Goal: Task Accomplishment & Management: Complete application form

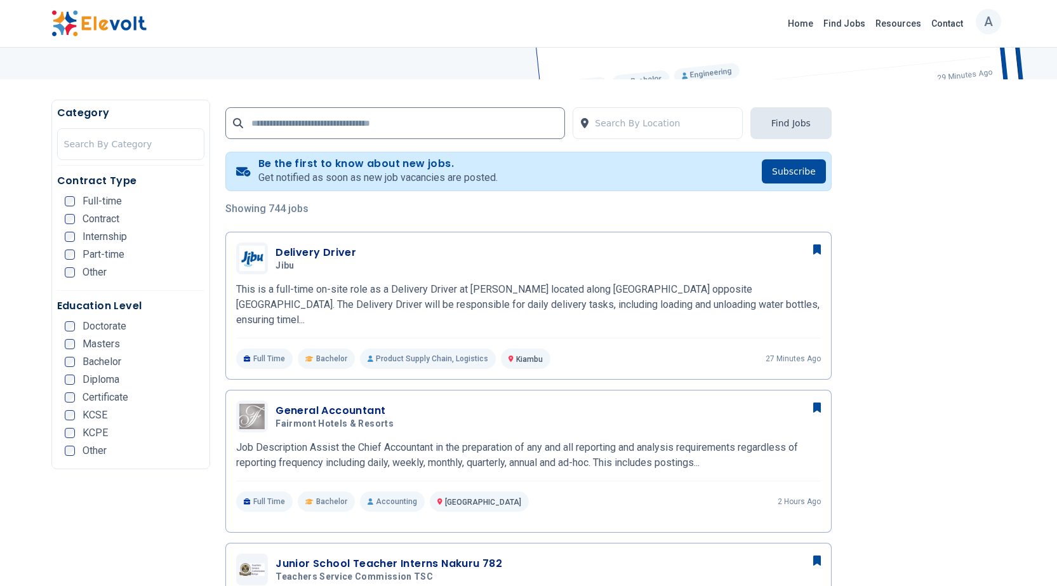
scroll to position [127, 0]
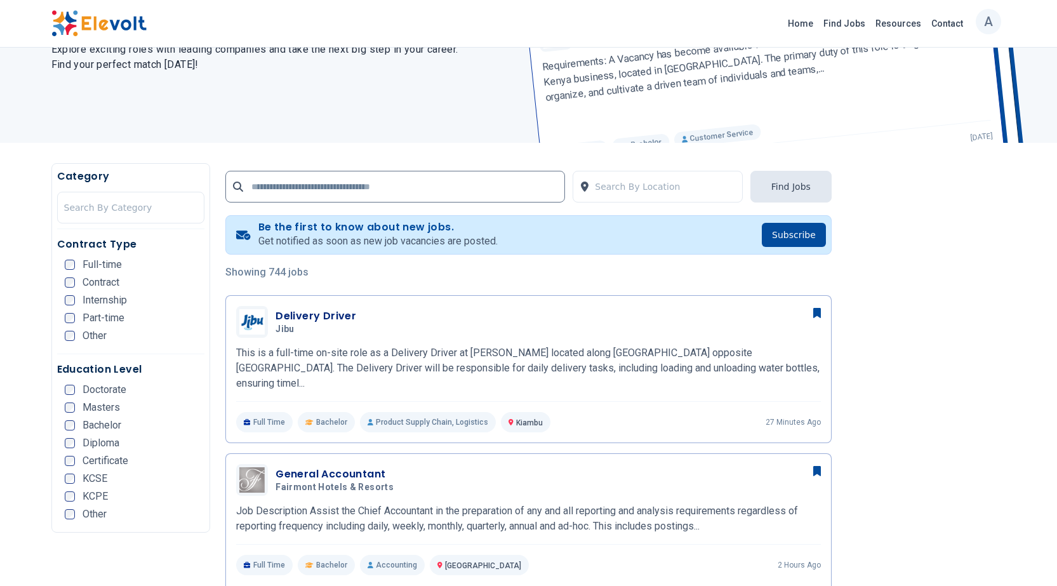
click at [112, 265] on span "Full-time" at bounding box center [102, 265] width 39 height 10
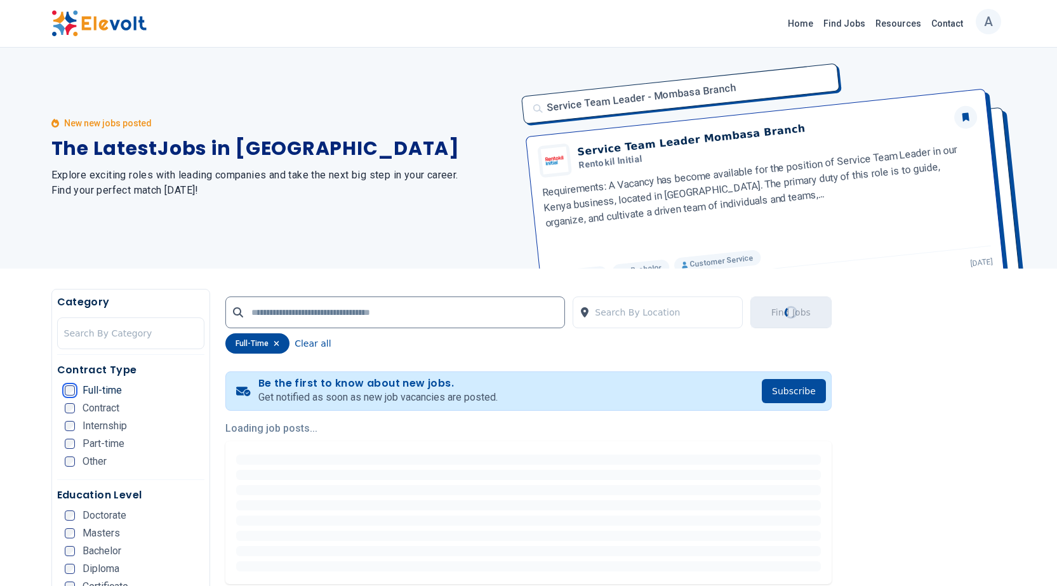
scroll to position [0, 0]
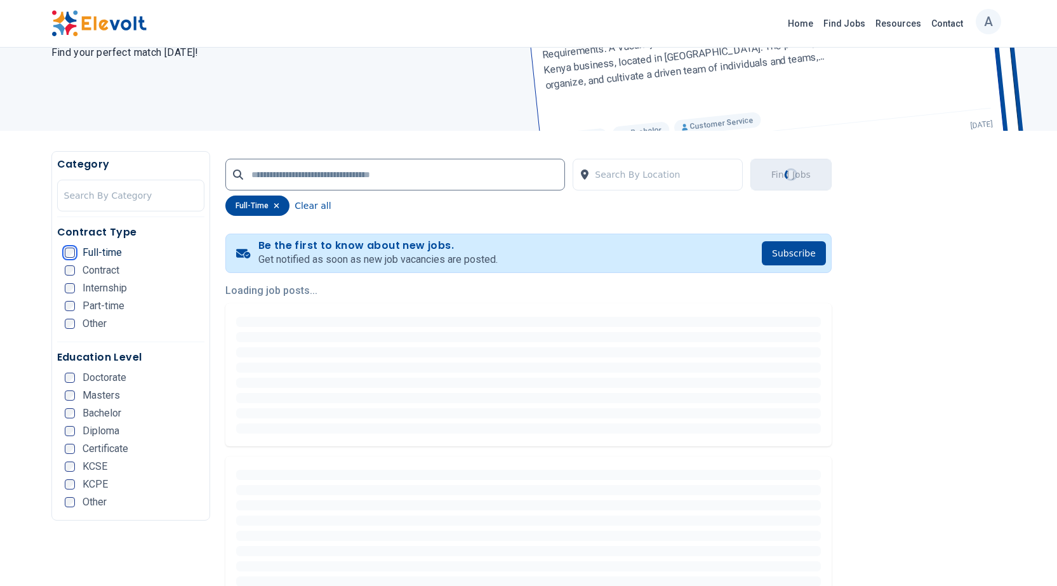
scroll to position [190, 0]
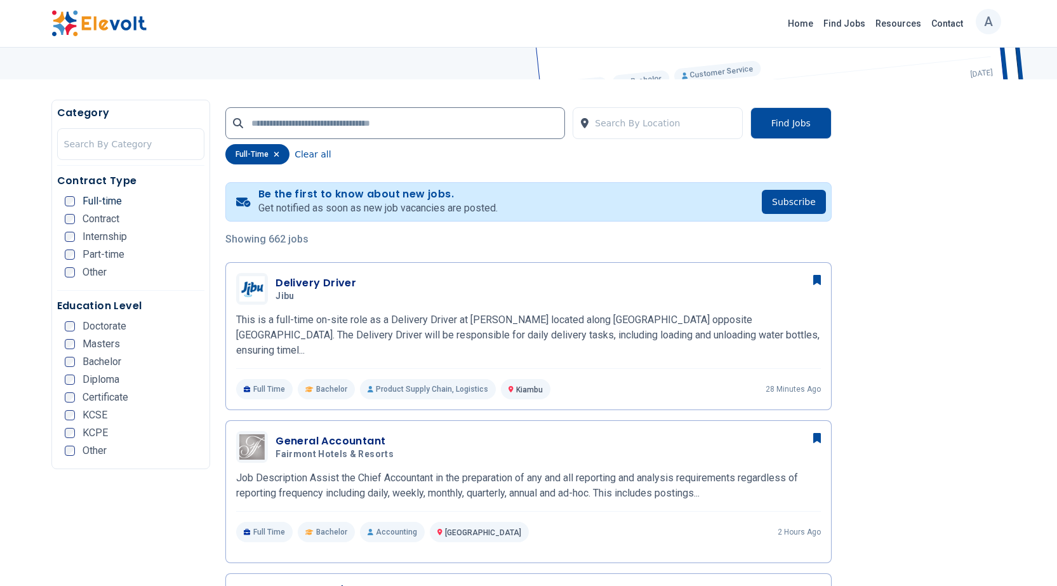
click at [116, 218] on span "Contract" at bounding box center [101, 219] width 37 height 10
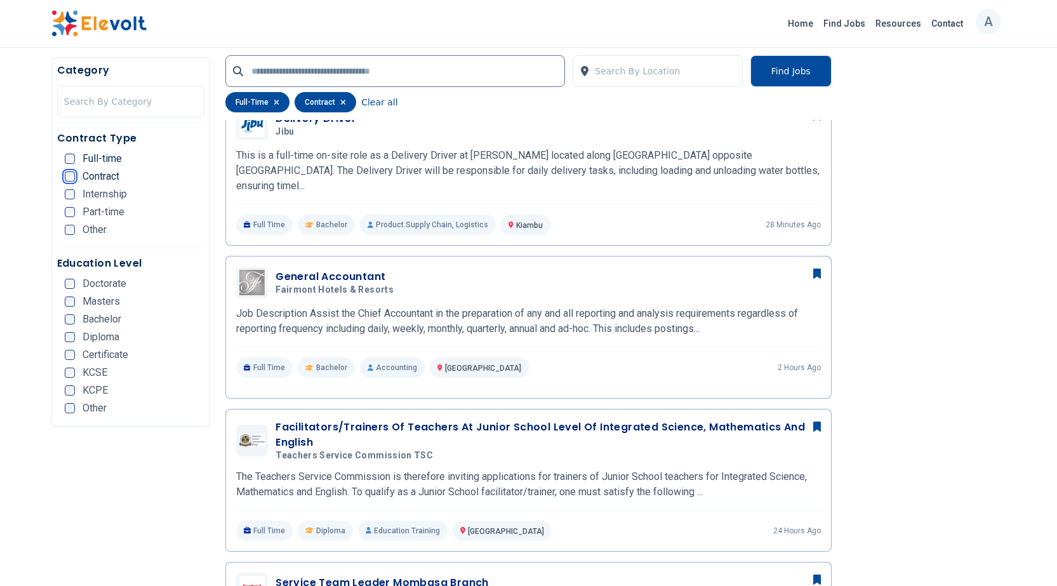
scroll to position [381, 0]
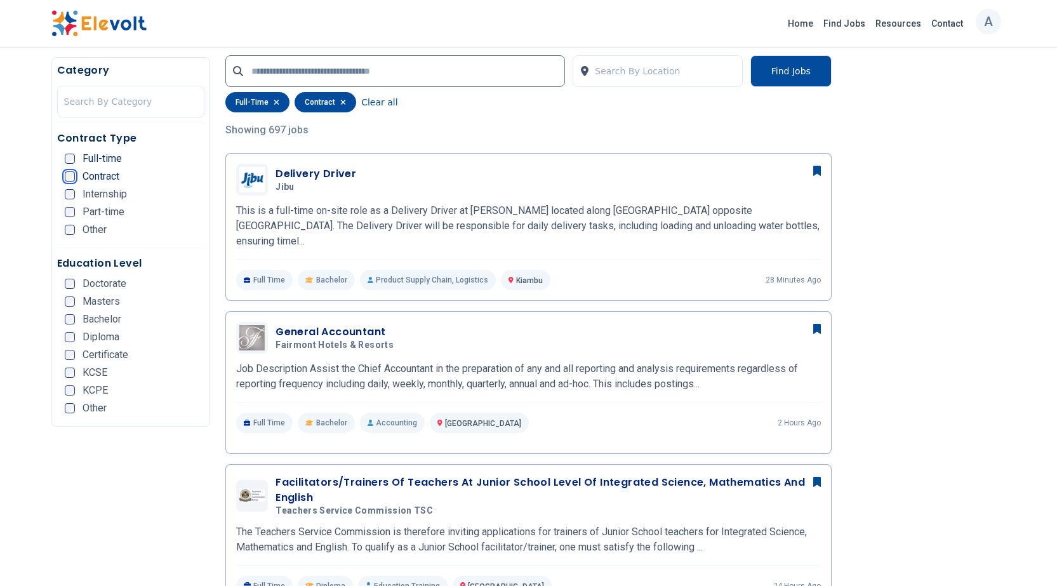
scroll to position [317, 0]
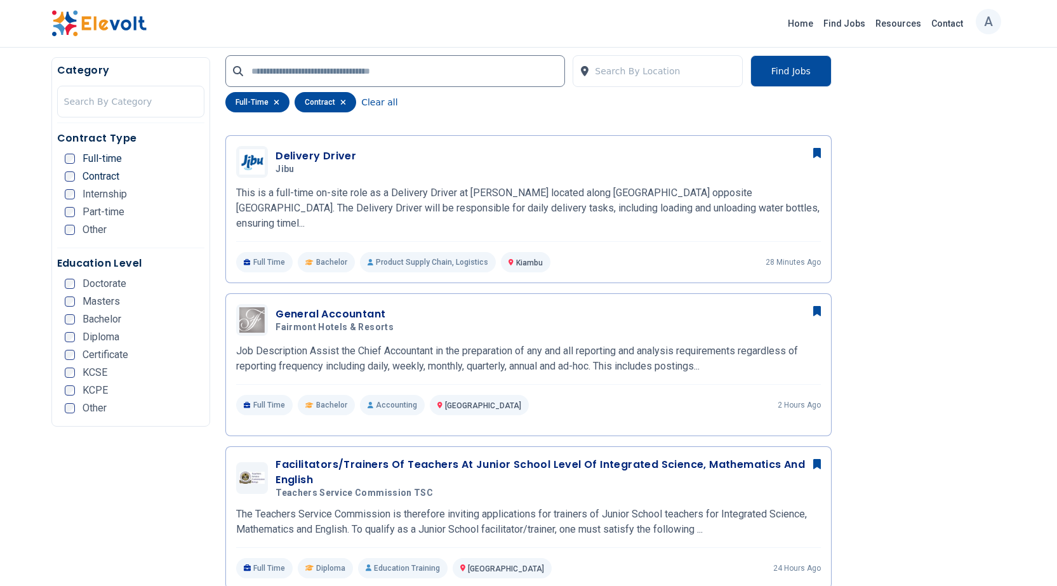
click at [105, 319] on span "Bachelor" at bounding box center [102, 319] width 39 height 10
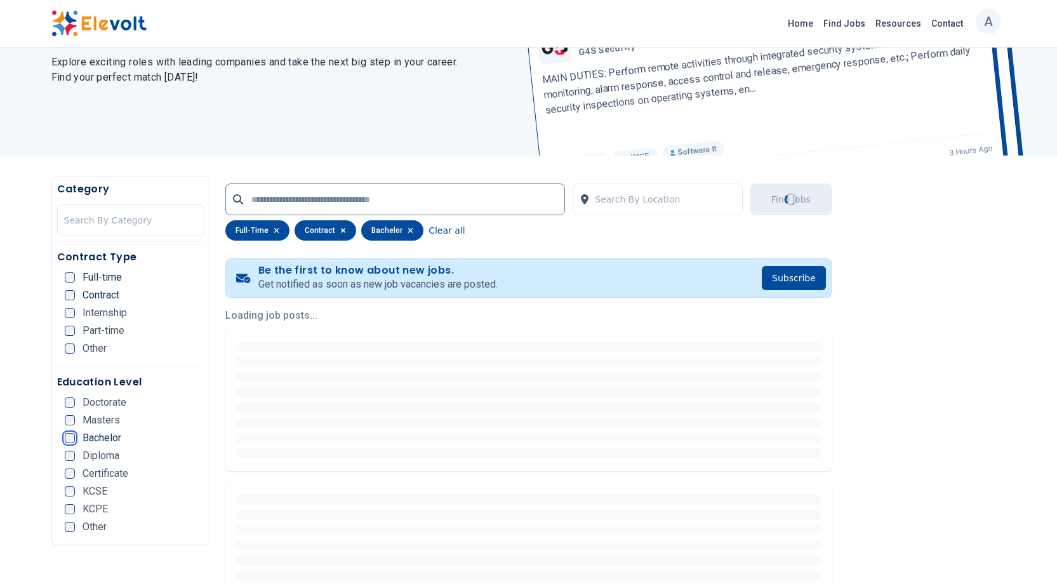
scroll to position [0, 0]
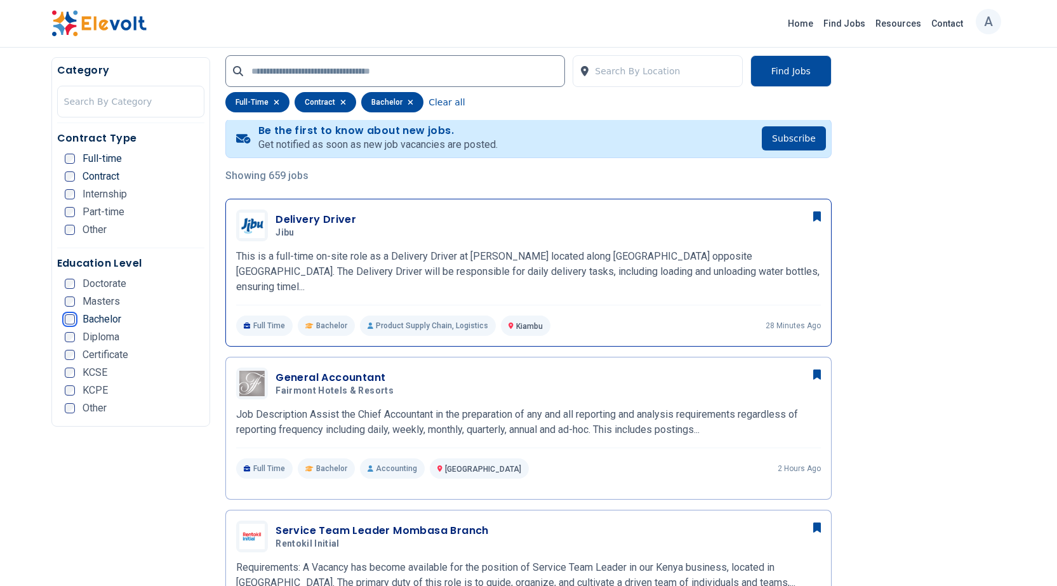
scroll to position [190, 0]
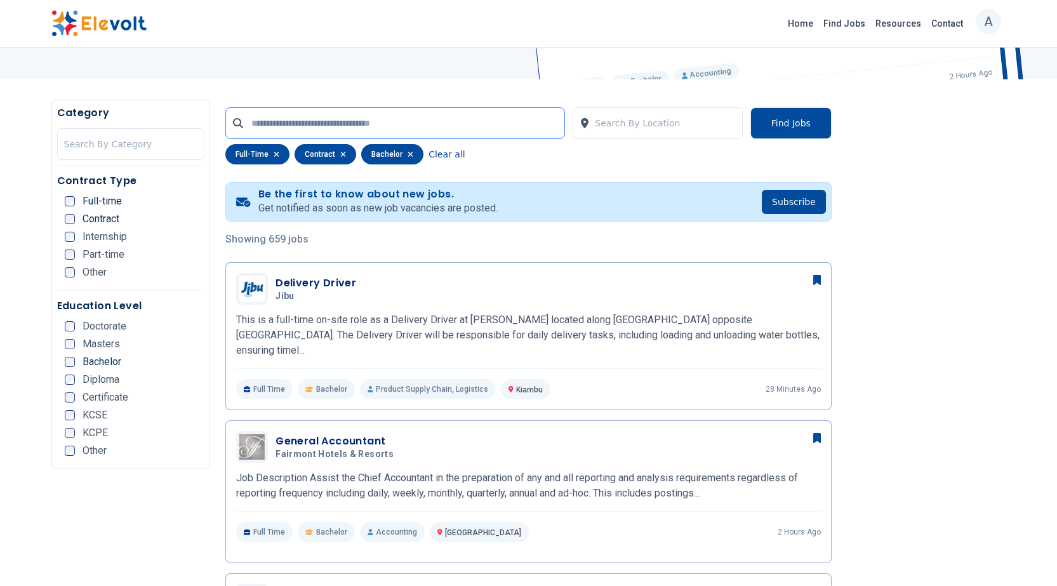
click at [382, 135] on input "text" at bounding box center [395, 123] width 340 height 32
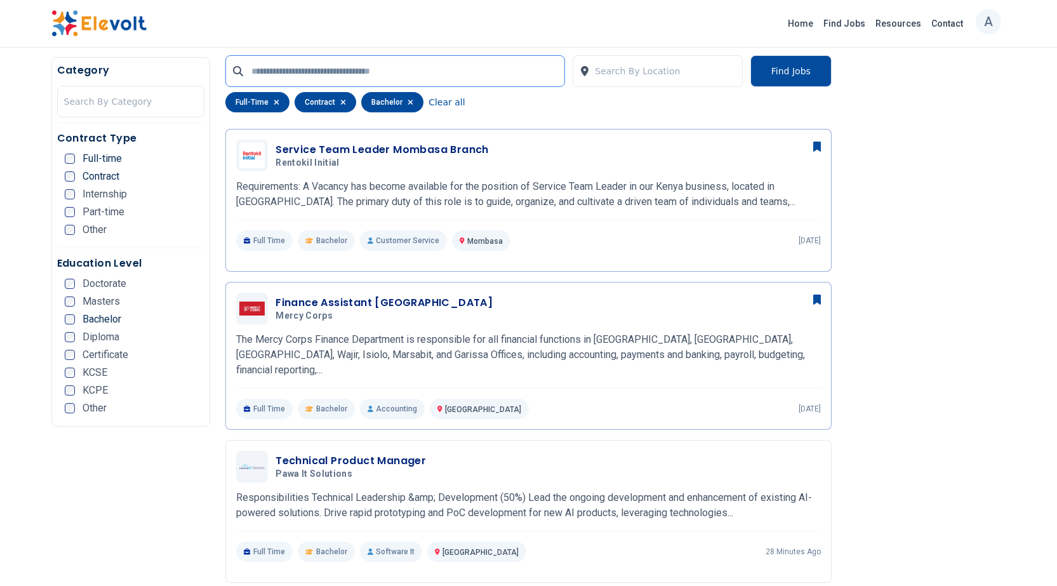
scroll to position [698, 0]
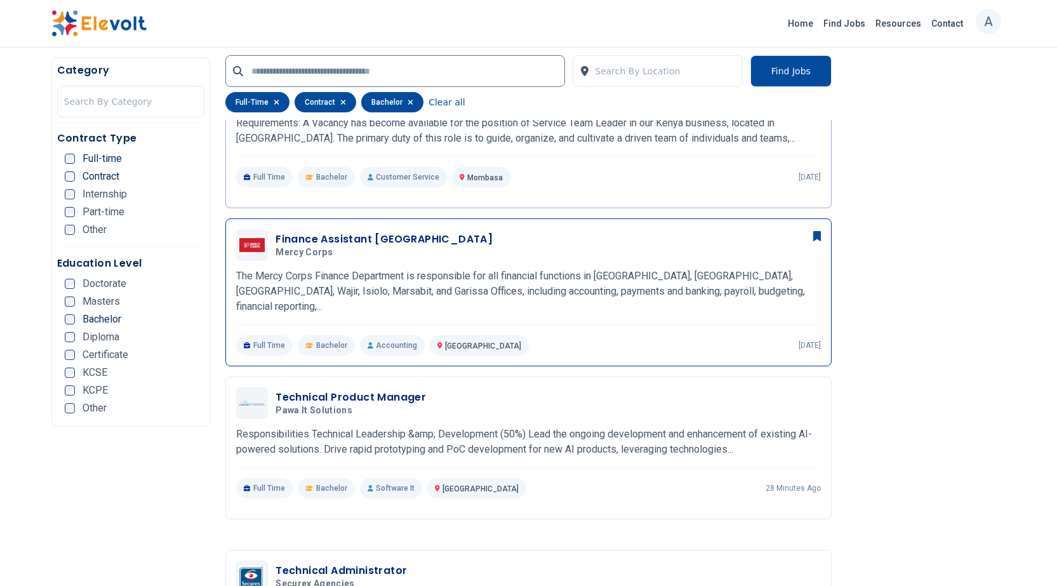
click at [356, 232] on h3 "Finance Assistant Nairobi" at bounding box center [384, 239] width 217 height 15
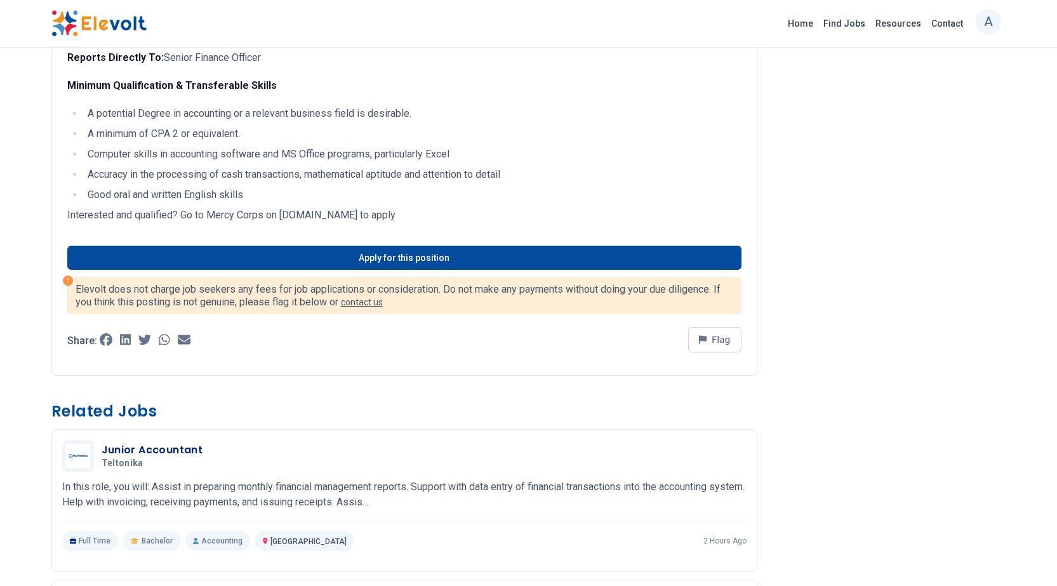
scroll to position [889, 0]
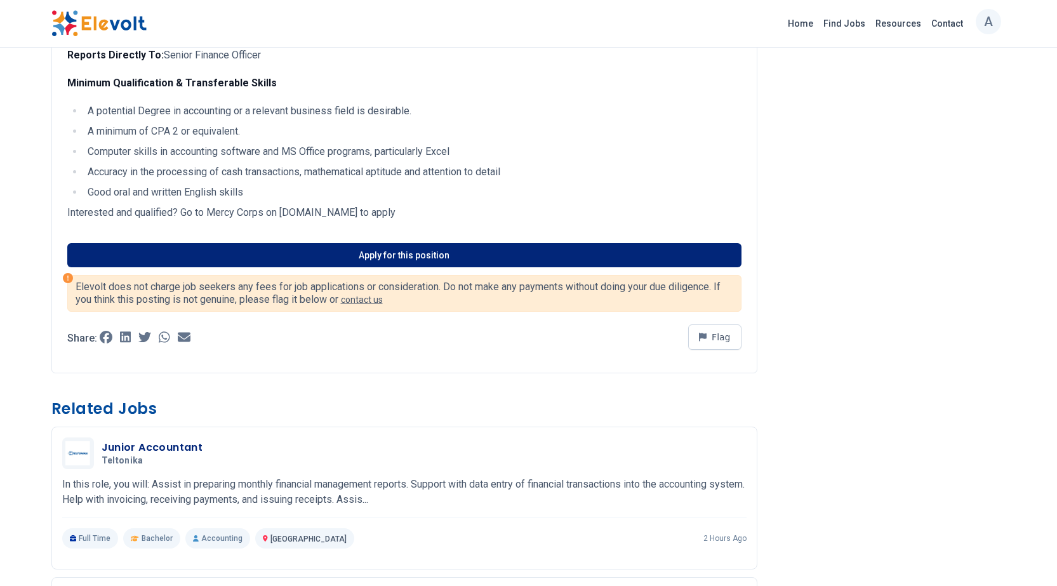
click at [376, 251] on link "Apply for this position" at bounding box center [404, 255] width 674 height 24
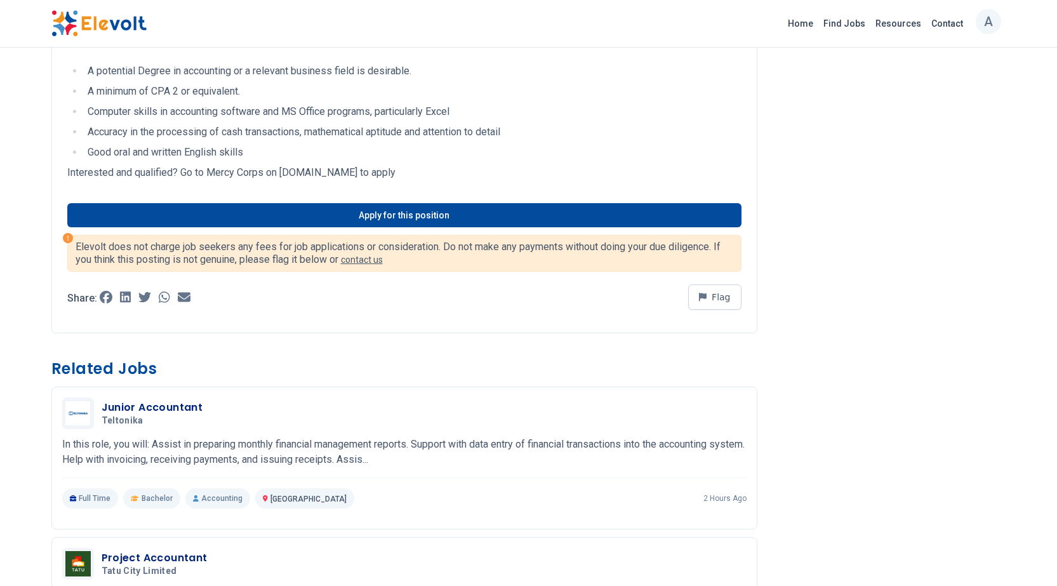
scroll to position [952, 0]
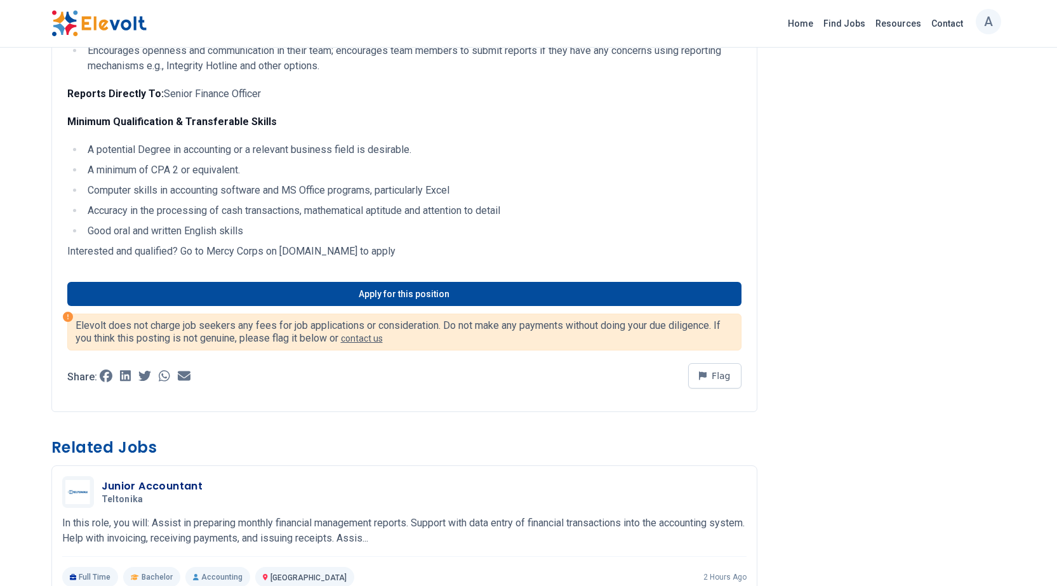
scroll to position [886, 0]
